Goal: Transaction & Acquisition: Book appointment/travel/reservation

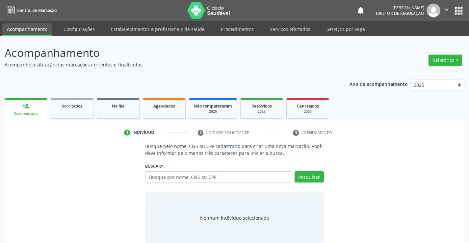
click at [168, 184] on div "Busque por nome, CNS ou CPF Nenhum resultado encontrado para: " " Digite nome, …" at bounding box center [234, 180] width 178 height 16
click at [287, 26] on link "Serviços ofertados" at bounding box center [290, 29] width 50 height 12
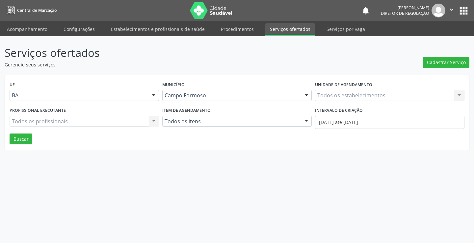
click at [372, 93] on div "Todos os estabelecimentos Todos os estabelecimentos Nenhum resultado encontrado…" at bounding box center [389, 95] width 149 height 11
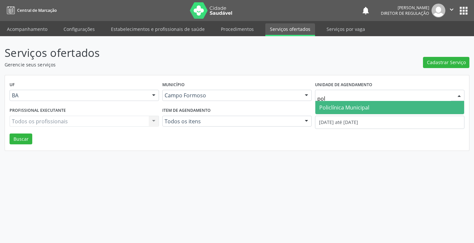
type input "poli"
click at [366, 110] on span "Policlínica Municipal" at bounding box center [344, 107] width 50 height 7
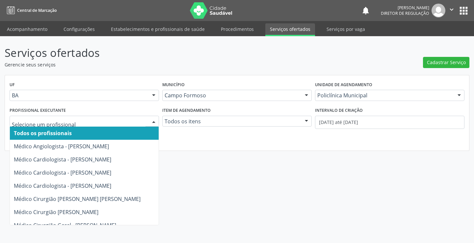
type input "a"
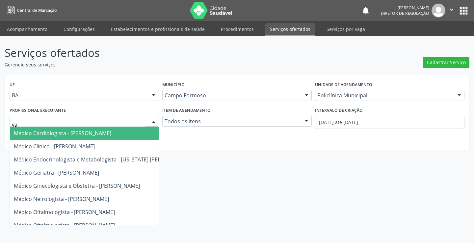
type input "van"
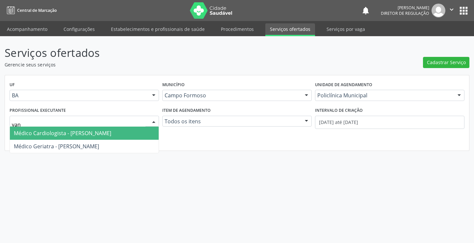
drag, startPoint x: 97, startPoint y: 135, endPoint x: 334, endPoint y: 133, distance: 237.1
click at [97, 135] on span "Médico Cardiologista - Vanessa Horta Leite Viana" at bounding box center [62, 133] width 97 height 7
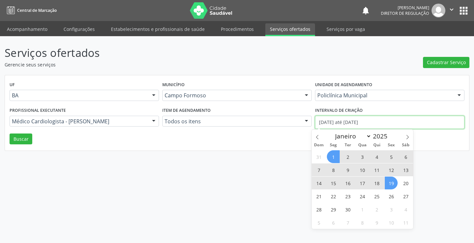
click at [385, 122] on input "01/09/2025 até 19/09/2025" at bounding box center [389, 122] width 149 height 13
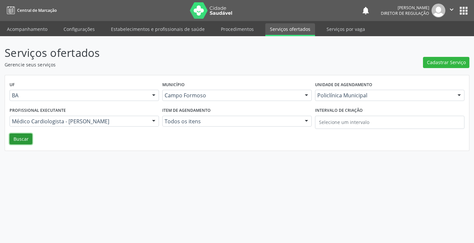
click at [14, 140] on button "Buscar" at bounding box center [21, 139] width 23 height 11
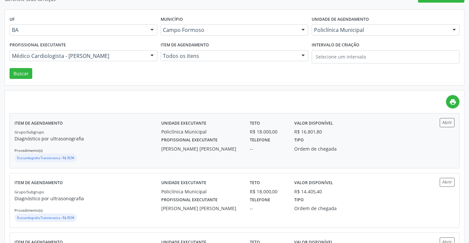
scroll to position [66, 0]
click at [440, 124] on div "Abrir" at bounding box center [436, 122] width 37 height 9
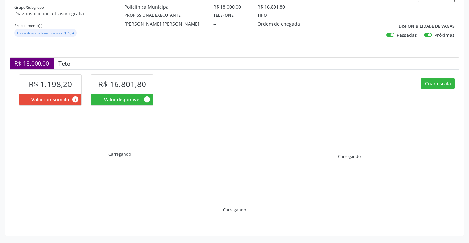
scroll to position [94, 0]
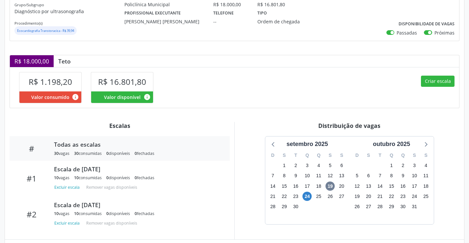
click at [311, 200] on div "24" at bounding box center [307, 197] width 9 height 10
click at [308, 198] on span "24" at bounding box center [307, 196] width 9 height 9
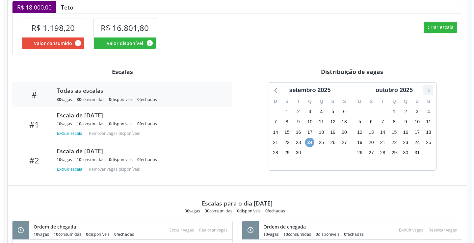
scroll to position [144, 0]
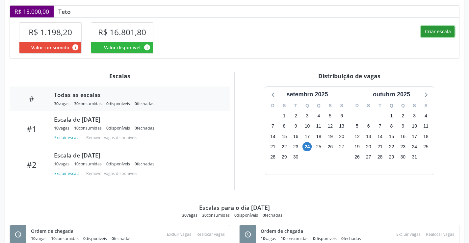
click at [439, 26] on button "Criar escala" at bounding box center [438, 31] width 34 height 11
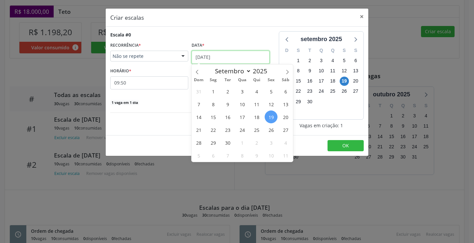
click at [224, 58] on input "[DATE]" at bounding box center [231, 57] width 78 height 13
click at [241, 132] on span "24" at bounding box center [242, 129] width 13 height 13
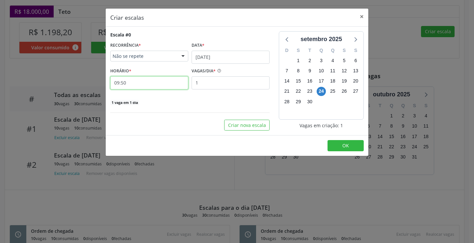
click at [167, 79] on input "09:50" at bounding box center [149, 82] width 78 height 13
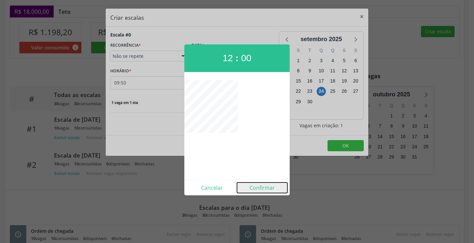
click at [251, 189] on button "Confirmar" at bounding box center [262, 188] width 50 height 11
type input "12:00"
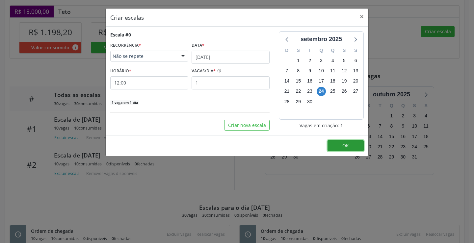
click at [335, 147] on button "OK" at bounding box center [346, 145] width 36 height 11
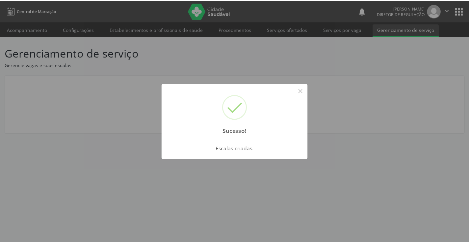
scroll to position [0, 0]
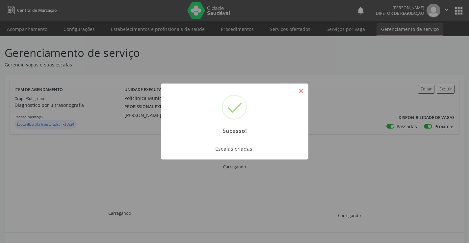
click at [300, 87] on button "×" at bounding box center [301, 90] width 11 height 11
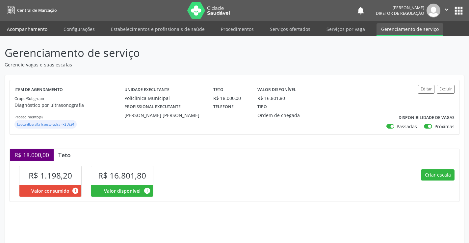
click at [38, 27] on link "Acompanhamento" at bounding box center [27, 29] width 50 height 12
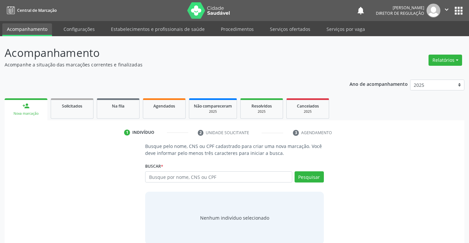
click at [171, 179] on input "text" at bounding box center [218, 177] width 147 height 11
type input "705204449899176"
click at [311, 179] on button "Pesquisar" at bounding box center [309, 177] width 29 height 11
type input "705204449899176"
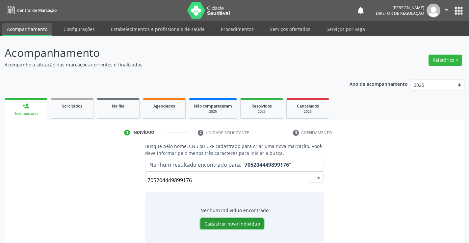
click at [230, 221] on button "Cadastrar novo indivíduo" at bounding box center [232, 224] width 63 height 11
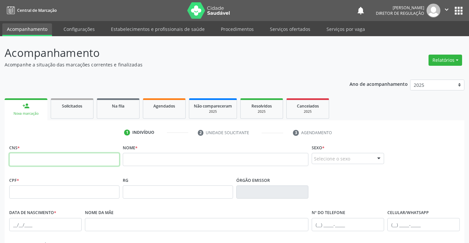
click at [68, 158] on input "text" at bounding box center [64, 159] width 110 height 13
type input "705 2044 4989 9176"
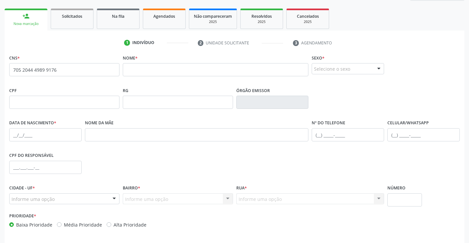
scroll to position [99, 0]
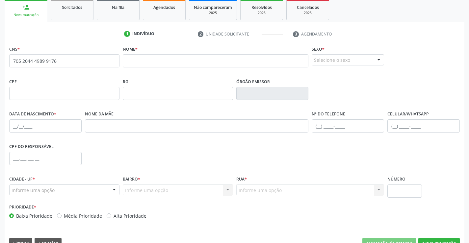
click at [195, 68] on fieldset "Nome *" at bounding box center [216, 58] width 186 height 28
click at [196, 65] on input "text" at bounding box center [216, 60] width 186 height 13
type input "[PERSON_NAME]"
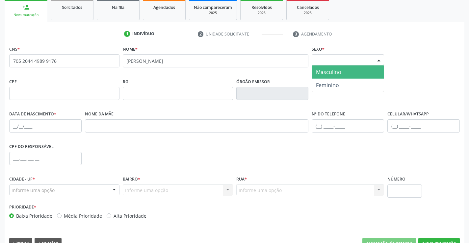
click at [334, 59] on div "Selecione o sexo" at bounding box center [348, 59] width 72 height 11
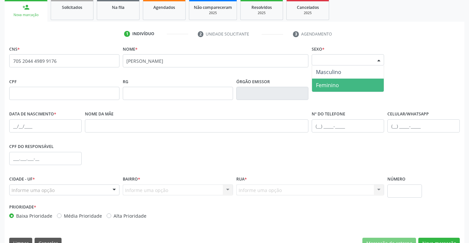
click at [340, 79] on span "Feminino" at bounding box center [348, 85] width 72 height 13
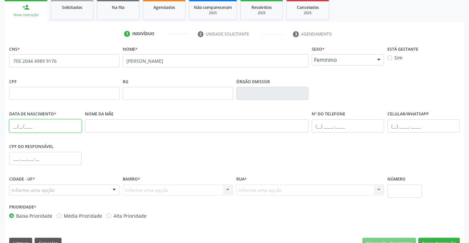
click at [63, 122] on input "text" at bounding box center [45, 126] width 72 height 13
type input "[DATE]"
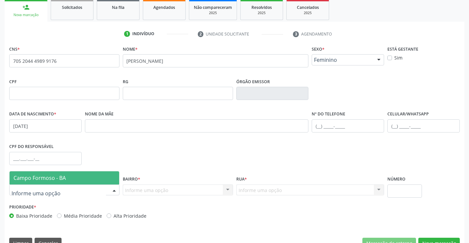
click at [93, 190] on div at bounding box center [64, 190] width 110 height 11
click at [89, 180] on span "Campo Formoso - BA" at bounding box center [65, 178] width 110 height 13
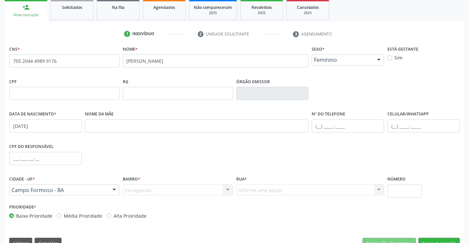
click at [205, 194] on div "Carregando... Nenhum resultado encontrado para: " " Nenhuma opção encontrada. D…" at bounding box center [178, 190] width 110 height 11
click at [205, 194] on div "Informe uma opção" at bounding box center [178, 190] width 110 height 11
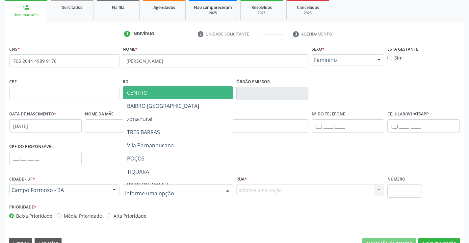
type input ","
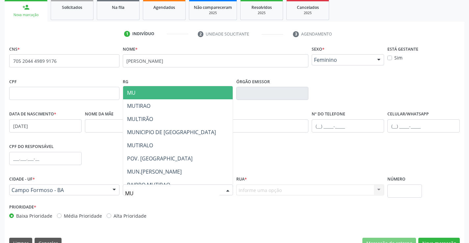
type input "MUT"
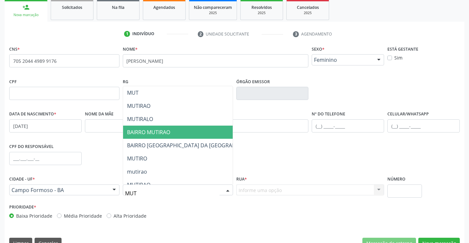
click at [161, 131] on span "BAIRRO MUTIRAO" at bounding box center [148, 132] width 43 height 7
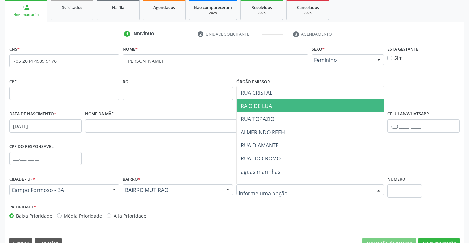
click at [280, 102] on span "RAIO DE LUA" at bounding box center [311, 105] width 148 height 13
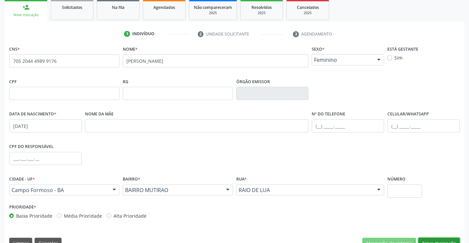
click at [424, 240] on button "Nova marcação" at bounding box center [438, 243] width 41 height 11
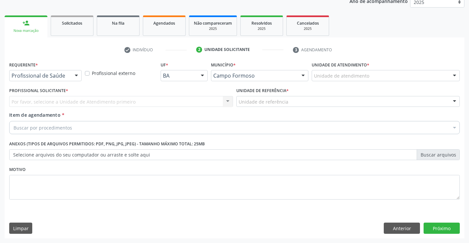
click at [70, 75] on div "Profissional de Saúde Profissional de Saúde Paciente Nenhum resultado encontrad…" at bounding box center [45, 75] width 72 height 11
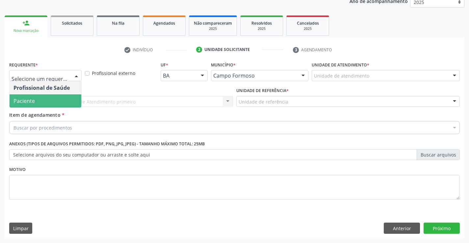
click at [61, 96] on span "Paciente" at bounding box center [46, 100] width 72 height 13
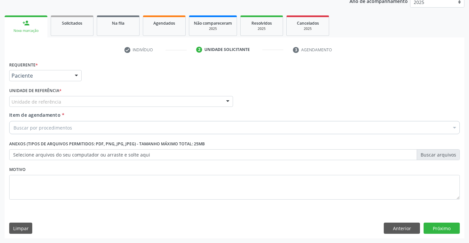
click at [159, 113] on div "Item de agendamento * Buscar por procedimentos Selecionar todos 0202040089 - 3X…" at bounding box center [234, 122] width 451 height 21
click at [160, 99] on div "Unidade de referência" at bounding box center [121, 101] width 224 height 11
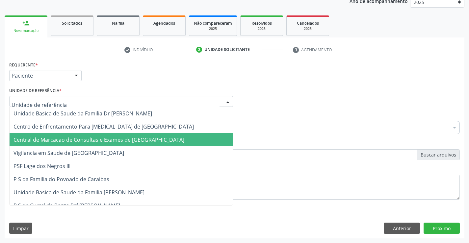
click at [147, 136] on span "Central de Marcacao de Consultas e Exames de [GEOGRAPHIC_DATA]" at bounding box center [98, 139] width 171 height 7
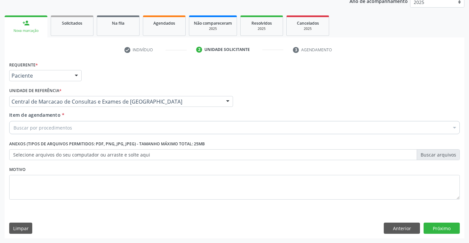
click at [155, 126] on div "Buscar por procedimentos" at bounding box center [234, 127] width 451 height 13
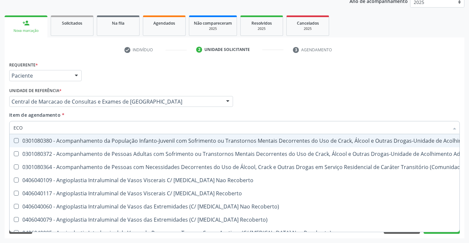
type input "ECOC"
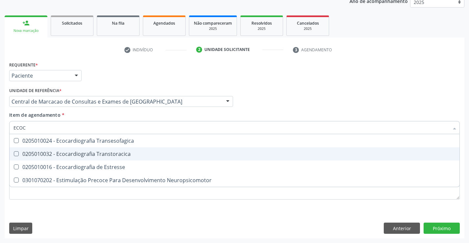
click at [149, 150] on span "0205010032 - Ecocardiografia Transtoracica" at bounding box center [235, 154] width 450 height 13
checkbox Transtoracica "true"
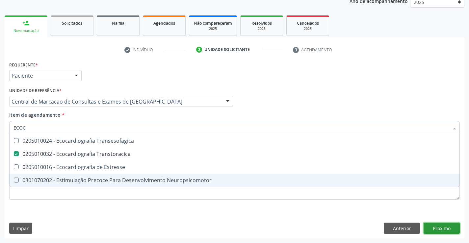
click at [452, 231] on div "Requerente * Paciente Profissional de Saúde Paciente Nenhum resultado encontrad…" at bounding box center [235, 149] width 460 height 179
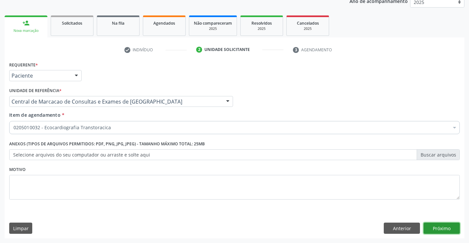
click at [435, 231] on button "Próximo" at bounding box center [442, 228] width 36 height 11
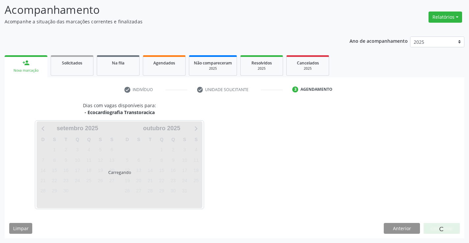
scroll to position [43, 0]
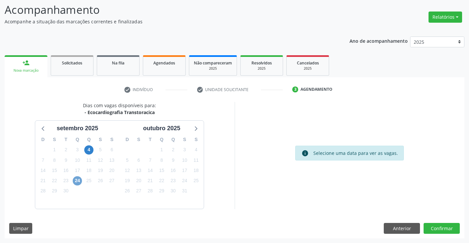
click at [80, 182] on span "24" at bounding box center [77, 180] width 9 height 9
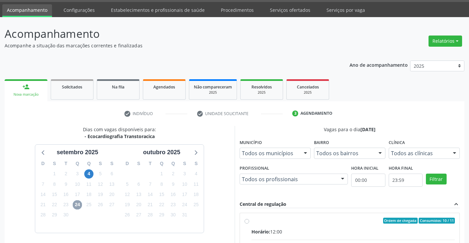
scroll to position [18, 0]
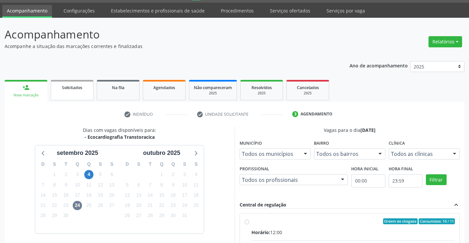
click at [83, 94] on link "Solicitados" at bounding box center [72, 90] width 43 height 20
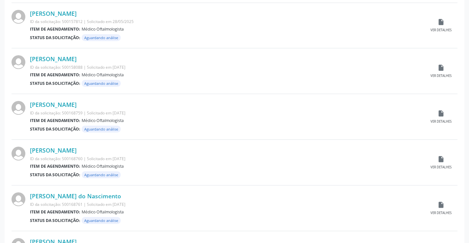
scroll to position [649, 0]
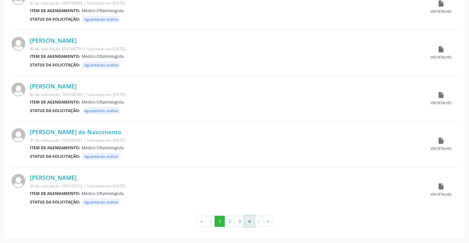
click at [250, 220] on button "4" at bounding box center [249, 221] width 10 height 11
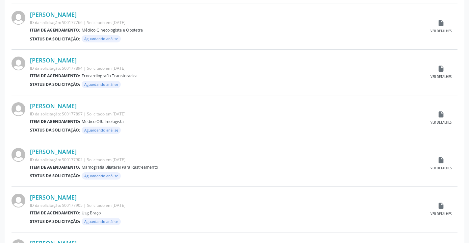
scroll to position [355, 0]
click at [440, 72] on icon "insert_drive_file" at bounding box center [441, 69] width 7 height 7
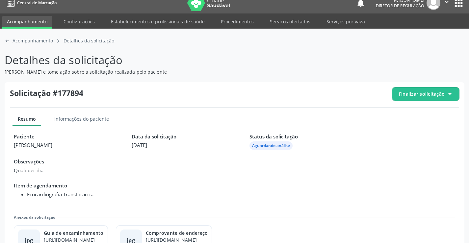
scroll to position [30, 0]
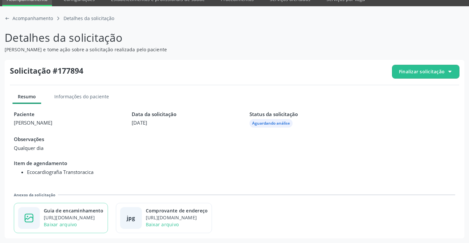
click at [91, 212] on div "Guia de encaminhamento" at bounding box center [74, 210] width 60 height 7
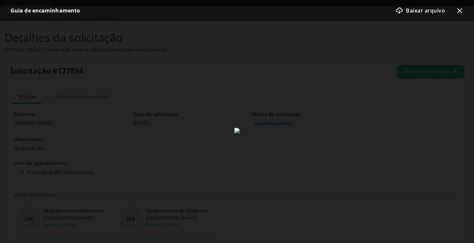
drag, startPoint x: 462, startPoint y: 7, endPoint x: 452, endPoint y: 19, distance: 15.9
click at [462, 7] on div "x-outline icon" at bounding box center [460, 11] width 8 height 8
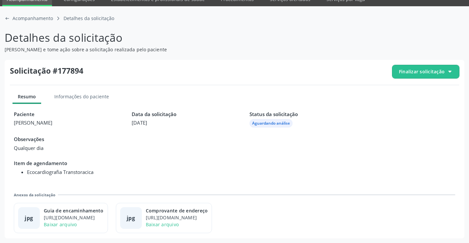
click at [420, 75] on span "Finalizar solicitação" at bounding box center [425, 71] width 67 height 13
click at [406, 91] on div "block-outline icon Cancelar solicitação" at bounding box center [426, 91] width 62 height 15
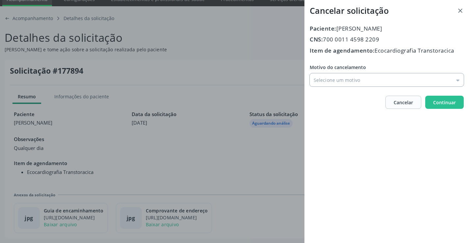
click at [325, 81] on input "Motivo do cancelamento" at bounding box center [387, 79] width 154 height 13
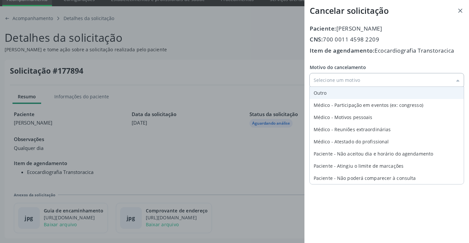
type input "Outro"
click at [322, 87] on div "Motivo do cancelamento Outro Outro Médico - Participação em eventos (ex: congre…" at bounding box center [387, 75] width 154 height 23
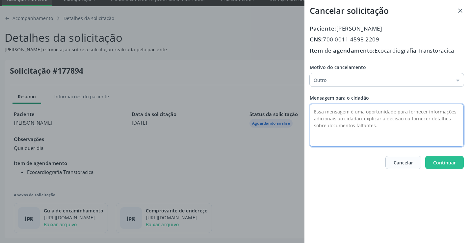
click at [322, 109] on textarea at bounding box center [387, 125] width 154 height 43
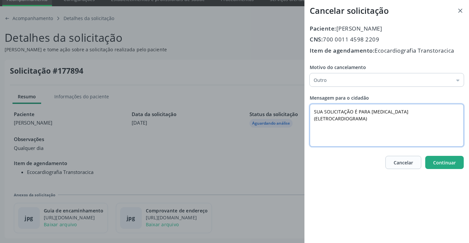
type textarea "SUA SOLICITAÇÃO É PARA [MEDICAL_DATA] (ELETROCARDIOGRAMA)"
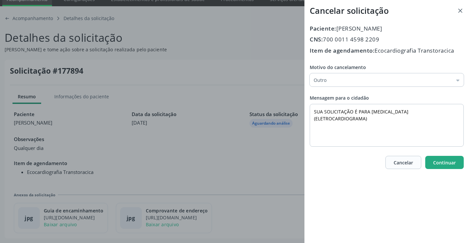
click at [443, 159] on button "Continuar" at bounding box center [444, 162] width 39 height 13
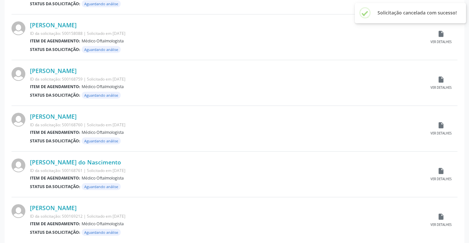
scroll to position [649, 0]
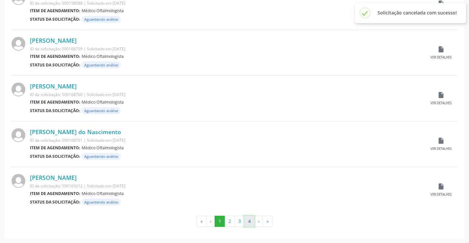
click at [252, 217] on button "4" at bounding box center [249, 221] width 10 height 11
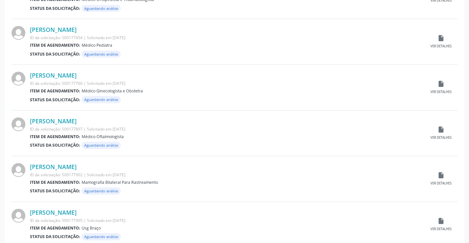
scroll to position [375, 0]
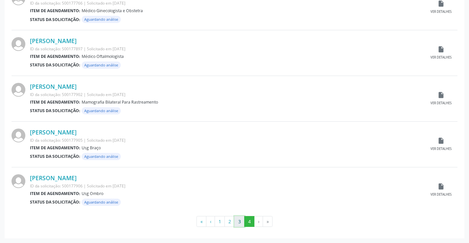
click at [235, 221] on button "3" at bounding box center [239, 221] width 10 height 11
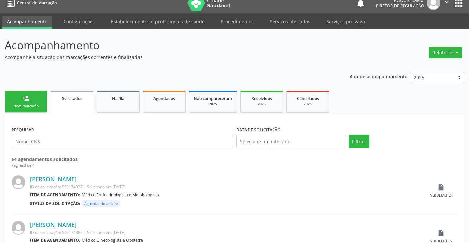
scroll to position [0, 0]
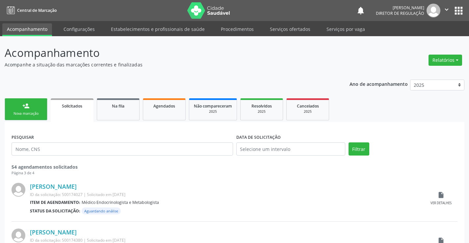
click at [42, 112] on div "Nova marcação" at bounding box center [26, 113] width 33 height 5
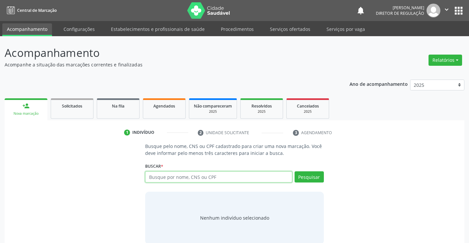
click at [173, 177] on input "text" at bounding box center [218, 177] width 147 height 11
type input "705204449899176"
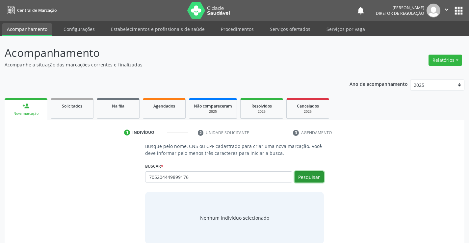
click at [318, 176] on button "Pesquisar" at bounding box center [309, 177] width 29 height 11
type input "705204449899176"
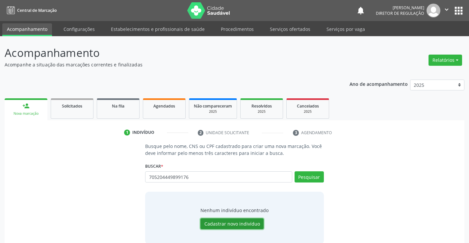
click at [225, 225] on button "Cadastrar novo indivíduo" at bounding box center [232, 224] width 63 height 11
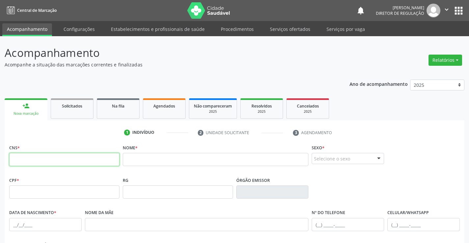
click at [78, 160] on input "text" at bounding box center [64, 159] width 110 height 13
type input "705 2044 4989 9176"
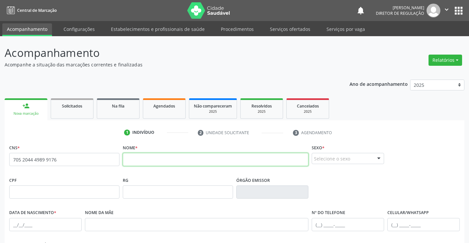
click at [235, 160] on input "text" at bounding box center [216, 159] width 186 height 13
type input "[PERSON_NAME]"
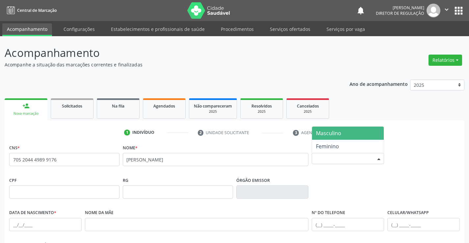
click at [333, 162] on div "Selecione o sexo" at bounding box center [348, 158] width 72 height 11
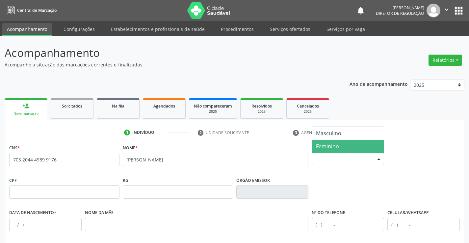
click at [340, 151] on span "Feminino" at bounding box center [348, 146] width 72 height 13
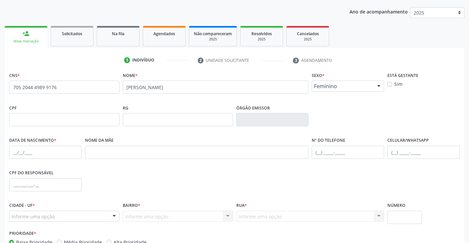
scroll to position [114, 0]
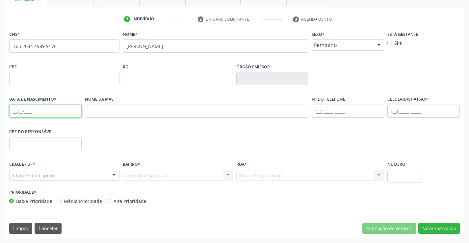
click at [41, 118] on input "text" at bounding box center [45, 111] width 72 height 13
type input "[DATE]"
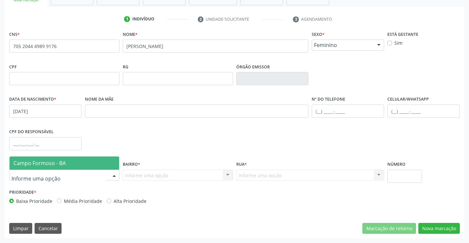
click at [81, 177] on div at bounding box center [64, 175] width 110 height 11
click at [82, 170] on div at bounding box center [64, 175] width 110 height 11
click at [94, 162] on span "Campo Formoso - BA" at bounding box center [65, 163] width 110 height 13
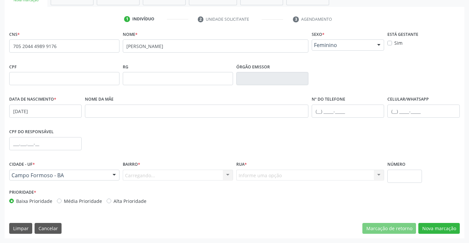
click at [185, 177] on div "Carregando... Nenhum resultado encontrado para: " " Nenhuma opção encontrada. D…" at bounding box center [178, 175] width 110 height 11
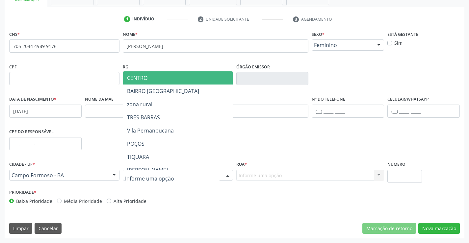
click at [185, 177] on div at bounding box center [178, 175] width 110 height 11
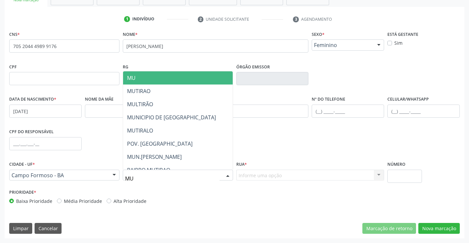
type input "MUT"
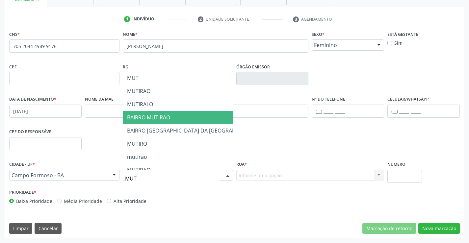
click at [182, 123] on span "BAIRRO MUTIRAO" at bounding box center [194, 117] width 142 height 13
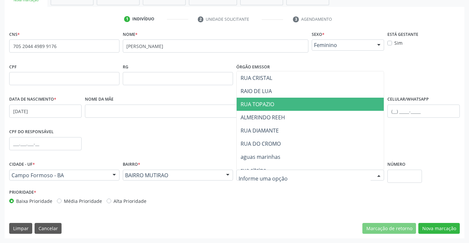
drag, startPoint x: 277, startPoint y: 108, endPoint x: 474, endPoint y: 218, distance: 225.1
click at [278, 109] on span "RUA TOPAZIO" at bounding box center [311, 104] width 148 height 13
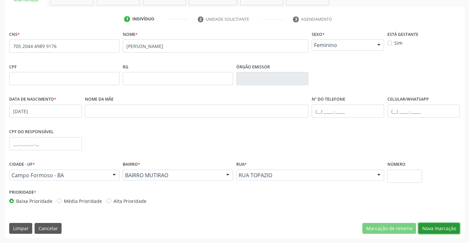
click at [438, 225] on button "Nova marcação" at bounding box center [438, 228] width 41 height 11
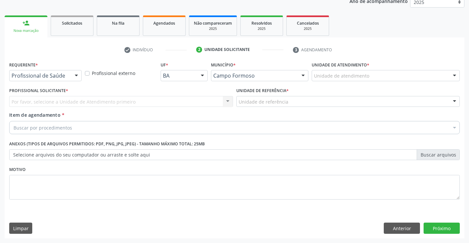
scroll to position [83, 0]
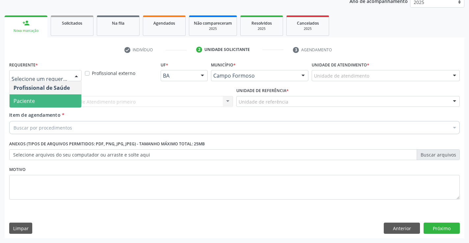
click at [58, 101] on span "Paciente" at bounding box center [46, 100] width 72 height 13
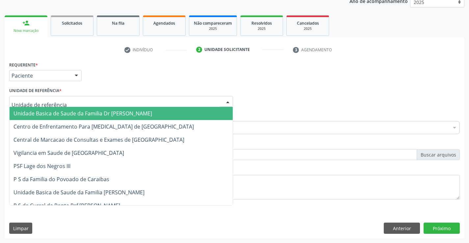
click at [100, 99] on div at bounding box center [121, 101] width 224 height 11
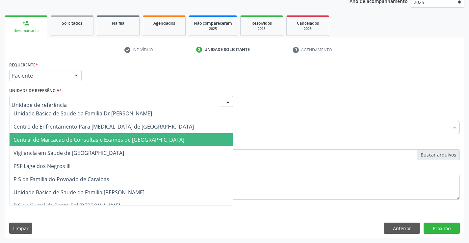
click at [92, 137] on span "Central de Marcacao de Consultas e Exames de [GEOGRAPHIC_DATA]" at bounding box center [98, 139] width 171 height 7
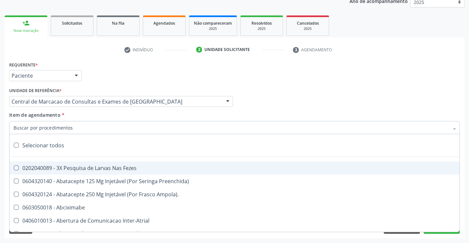
click at [98, 126] on div at bounding box center [234, 127] width 451 height 13
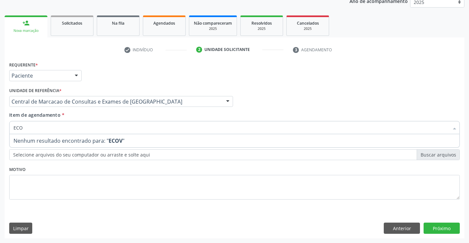
type input "ECOC"
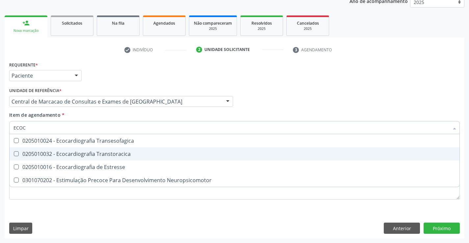
drag, startPoint x: 104, startPoint y: 160, endPoint x: 109, endPoint y: 159, distance: 4.6
click at [105, 160] on span "0205010032 - Ecocardiografia Transtoracica" at bounding box center [235, 154] width 450 height 13
checkbox Transtoracica "true"
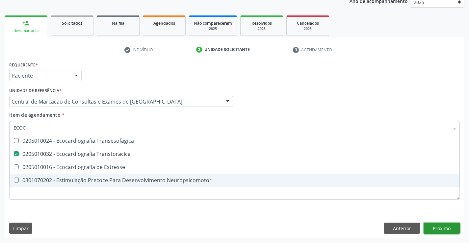
click at [438, 230] on div "Requerente * Paciente Profissional de Saúde Paciente Nenhum resultado encontrad…" at bounding box center [235, 149] width 460 height 179
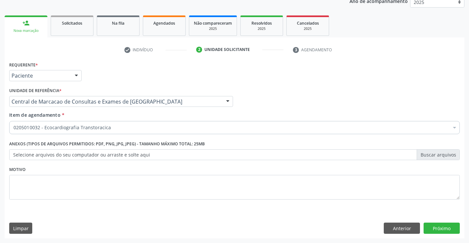
drag, startPoint x: 444, startPoint y: 235, endPoint x: 446, endPoint y: 229, distance: 6.6
click at [444, 234] on div "Requerente * Paciente Profissional de Saúde Paciente Nenhum resultado encontrad…" at bounding box center [235, 149] width 460 height 179
click at [446, 229] on button "Próximo" at bounding box center [442, 228] width 36 height 11
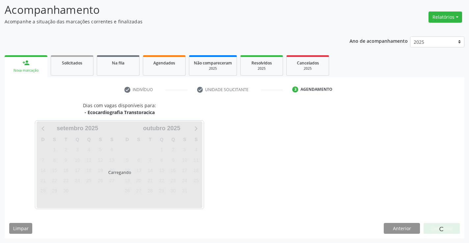
scroll to position [43, 0]
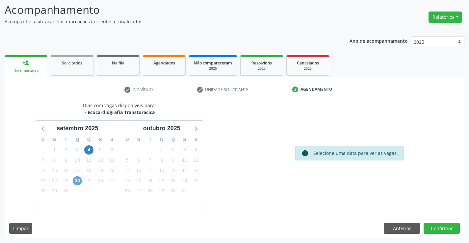
click at [76, 178] on span "24" at bounding box center [77, 180] width 9 height 9
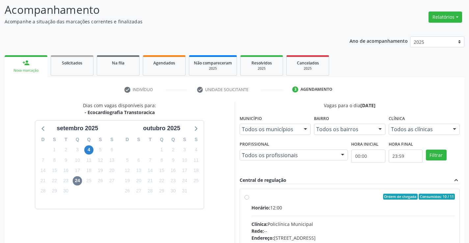
drag, startPoint x: 325, startPoint y: 219, endPoint x: 331, endPoint y: 218, distance: 5.4
click at [249, 200] on input "Ordem de chegada Consumidos: 10 / 11 Horário: 12:00 Clínica: Policlínica Munici…" at bounding box center [247, 197] width 5 height 6
radio input "true"
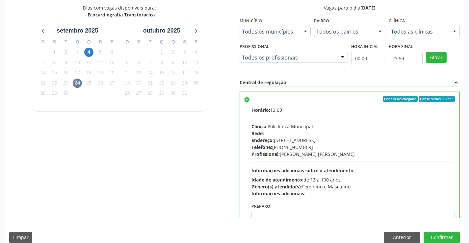
scroll to position [142, 0]
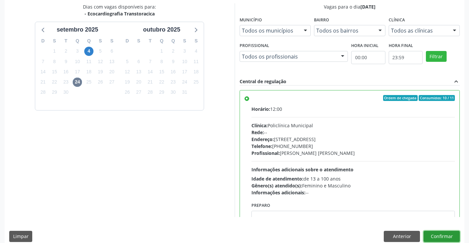
click at [439, 233] on button "Confirmar" at bounding box center [442, 236] width 36 height 11
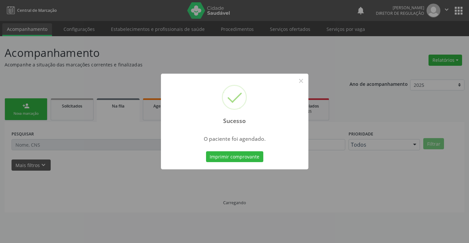
scroll to position [0, 0]
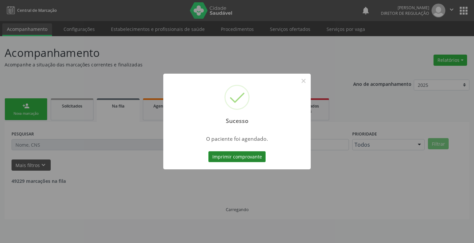
drag, startPoint x: 203, startPoint y: 159, endPoint x: 219, endPoint y: 155, distance: 16.6
click at [203, 158] on div "Sucesso × O paciente foi agendado. Imprimir comprovante Cancel" at bounding box center [237, 122] width 148 height 96
click at [223, 155] on button "Imprimir comprovante" at bounding box center [236, 156] width 57 height 11
